Goal: Navigation & Orientation: Find specific page/section

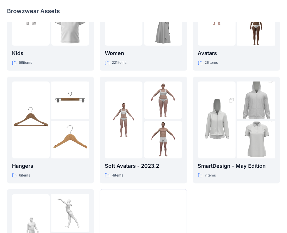
scroll to position [145, 0]
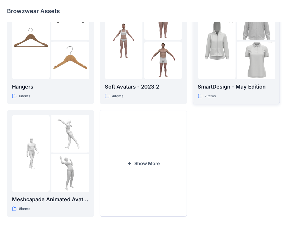
click at [213, 54] on img at bounding box center [217, 41] width 38 height 57
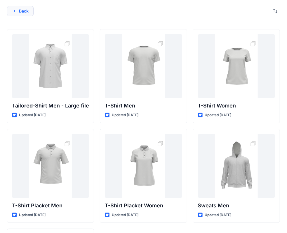
click at [11, 12] on button "Back" at bounding box center [20, 11] width 27 height 10
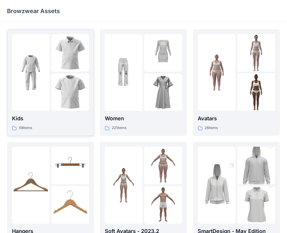
click at [50, 70] on div at bounding box center [50, 72] width 77 height 77
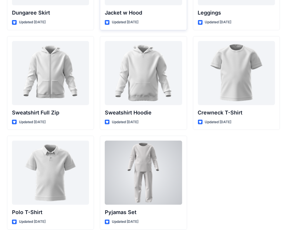
scroll to position [1615, 0]
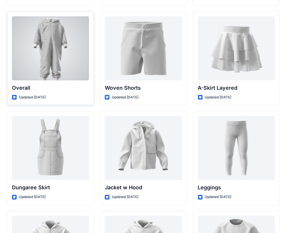
click at [51, 54] on div at bounding box center [50, 48] width 77 height 64
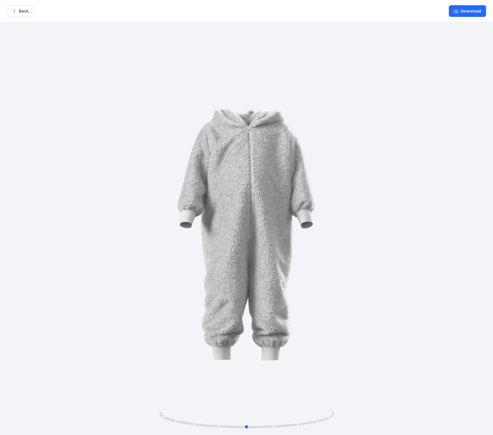
click at [291, 178] on div at bounding box center [246, 229] width 493 height 414
click at [291, 233] on div at bounding box center [246, 229] width 493 height 414
click at [291, 233] on img at bounding box center [246, 229] width 280 height 280
drag, startPoint x: 230, startPoint y: 202, endPoint x: 247, endPoint y: 145, distance: 59.7
click at [19, 11] on button "Back" at bounding box center [20, 10] width 27 height 11
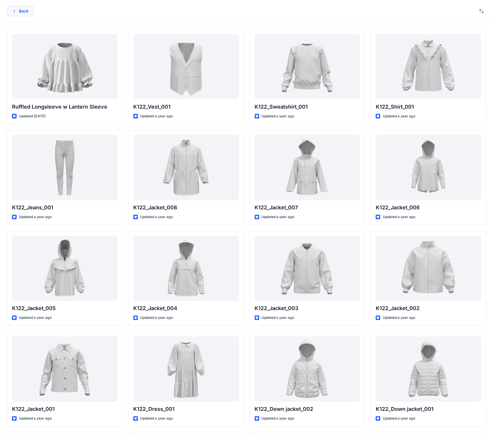
click at [17, 13] on button "Back" at bounding box center [20, 11] width 27 height 10
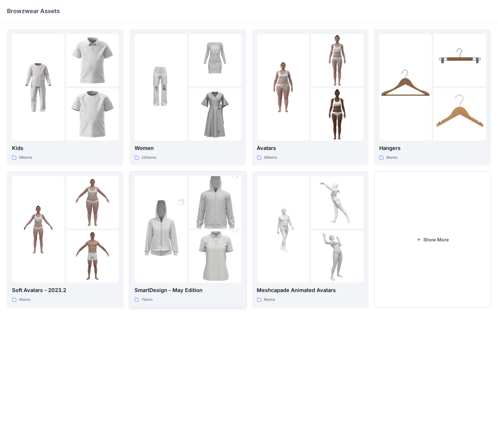
click at [208, 212] on img at bounding box center [215, 202] width 52 height 79
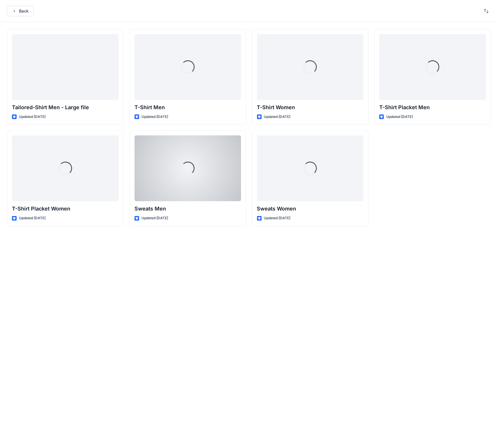
click at [208, 212] on p "Sweats Men" at bounding box center [187, 209] width 107 height 8
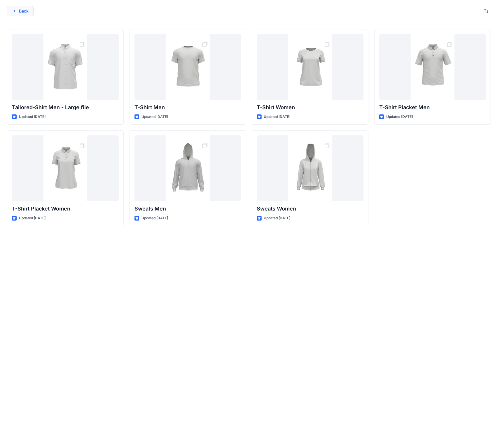
click at [24, 11] on button "Back" at bounding box center [20, 11] width 27 height 10
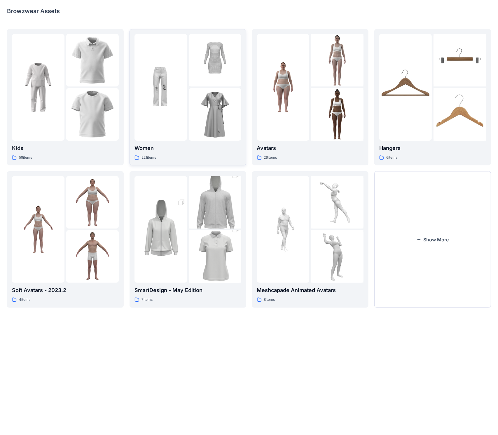
click at [181, 103] on img at bounding box center [160, 87] width 52 height 52
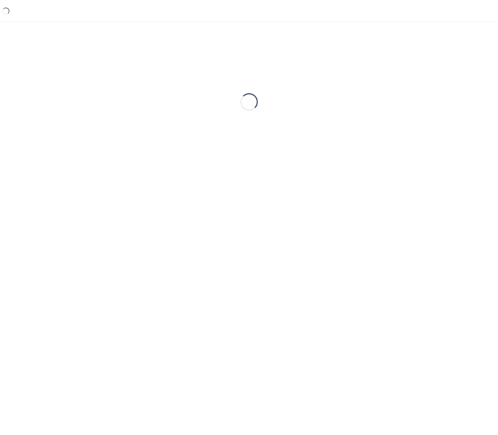
click at [181, 103] on div "Loading..." at bounding box center [249, 102] width 484 height 146
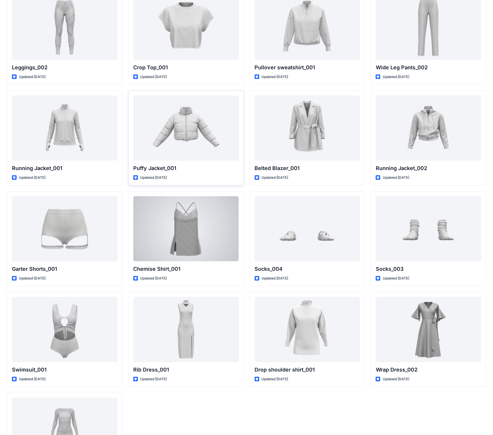
scroll to position [5011, 0]
